Goal: Task Accomplishment & Management: Use online tool/utility

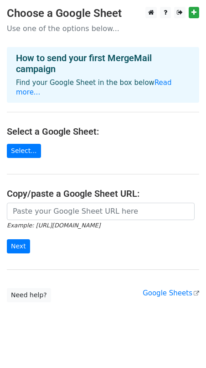
click at [64, 268] on main "Choose a Google Sheet Use one of the options below... How to send your first Me…" at bounding box center [103, 154] width 206 height 295
click at [60, 311] on body "Choose a Google Sheet Use one of the options below... How to send your first Me…" at bounding box center [103, 173] width 206 height 332
